Goal: Transaction & Acquisition: Subscribe to service/newsletter

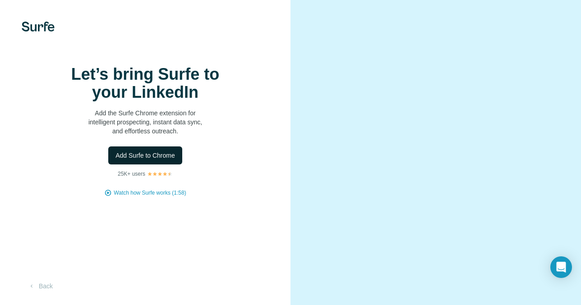
click at [162, 160] on span "Add Surfe to Chrome" at bounding box center [145, 155] width 60 height 9
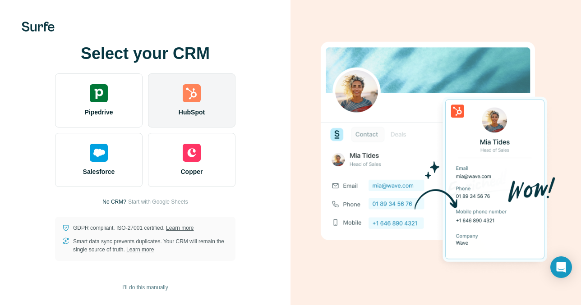
click at [194, 94] on img at bounding box center [192, 93] width 18 height 18
